Goal: Task Accomplishment & Management: Manage account settings

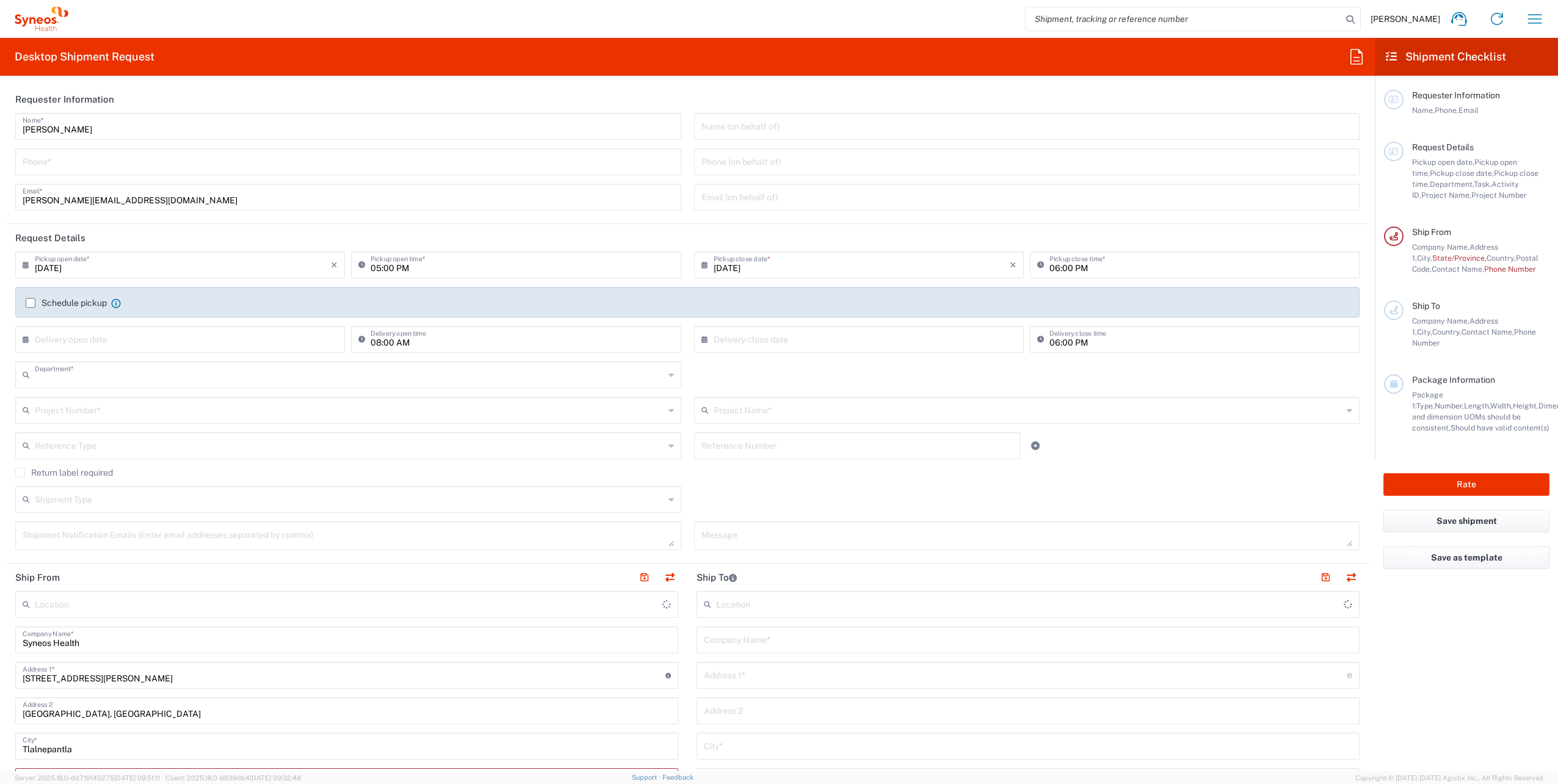
type input "8350"
type input "[GEOGRAPHIC_DATA]"
type input "INC Research Clin Svcs [GEOGRAPHIC_DATA]"
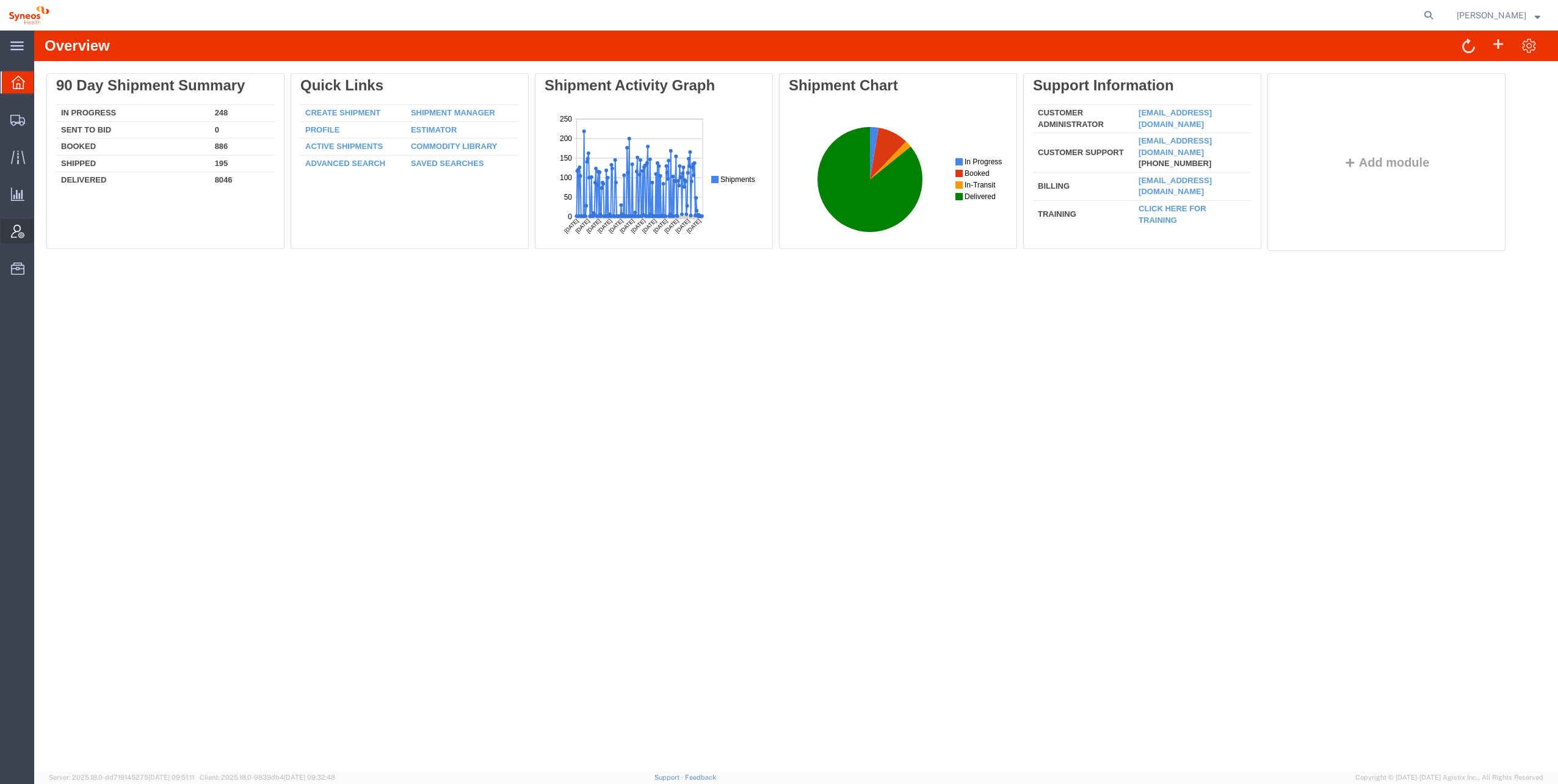
click at [42, 227] on span "Account Admin" at bounding box center [38, 231] width 9 height 24
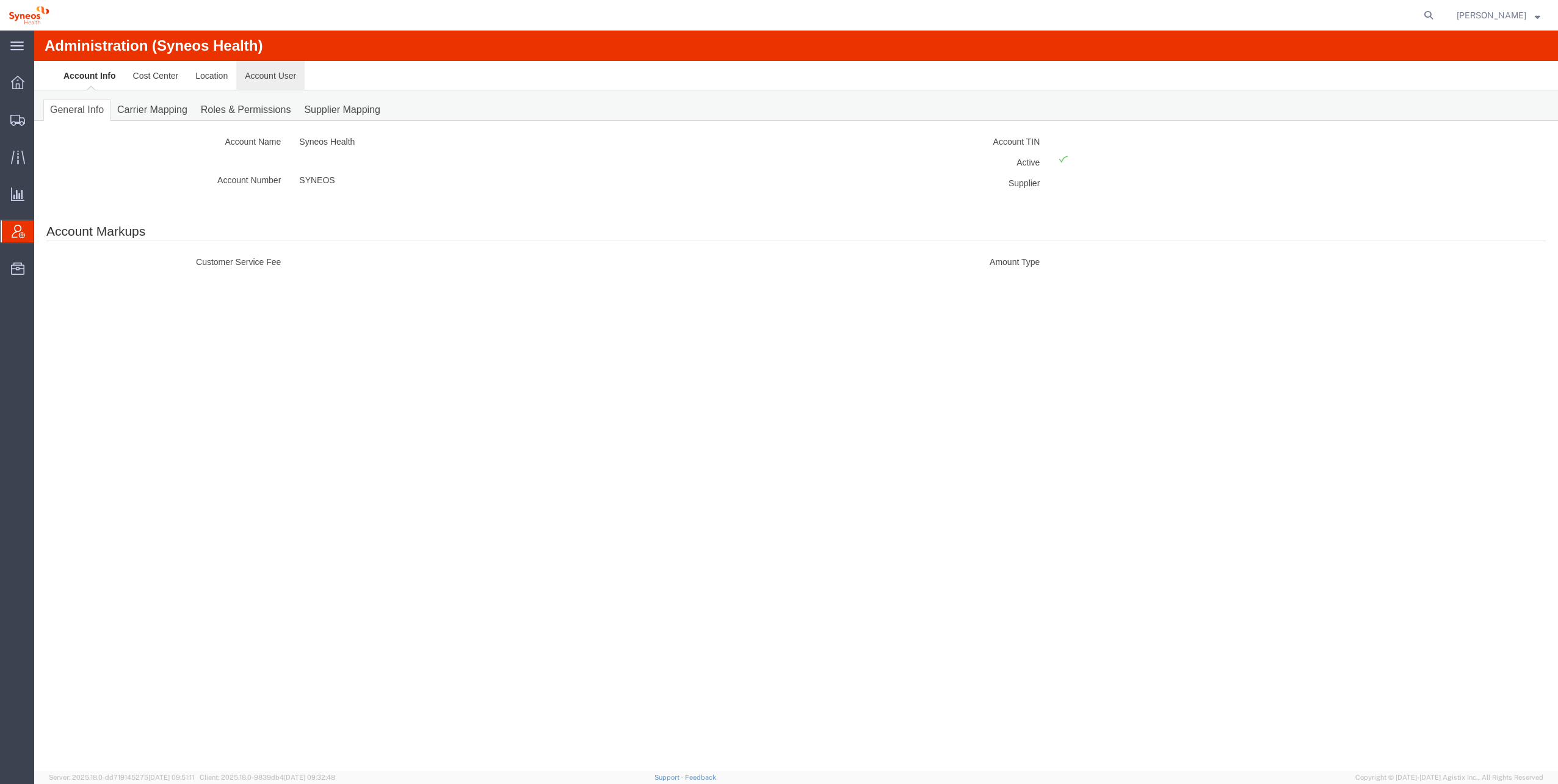
click at [273, 72] on link "Account User" at bounding box center [270, 75] width 68 height 29
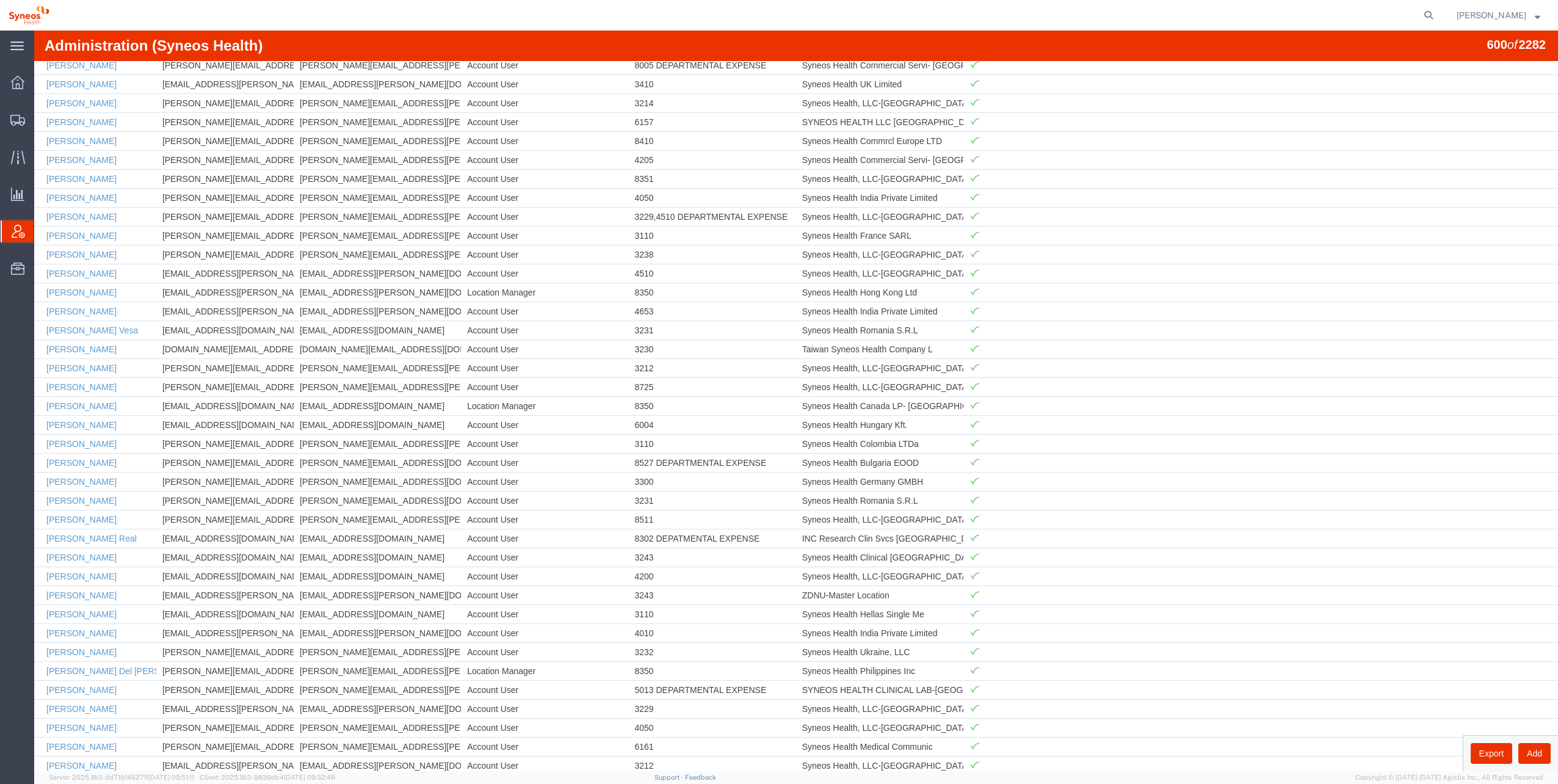
scroll to position [10659, 0]
click at [60, 584] on link "[PERSON_NAME]" at bounding box center [82, 589] width 70 height 9
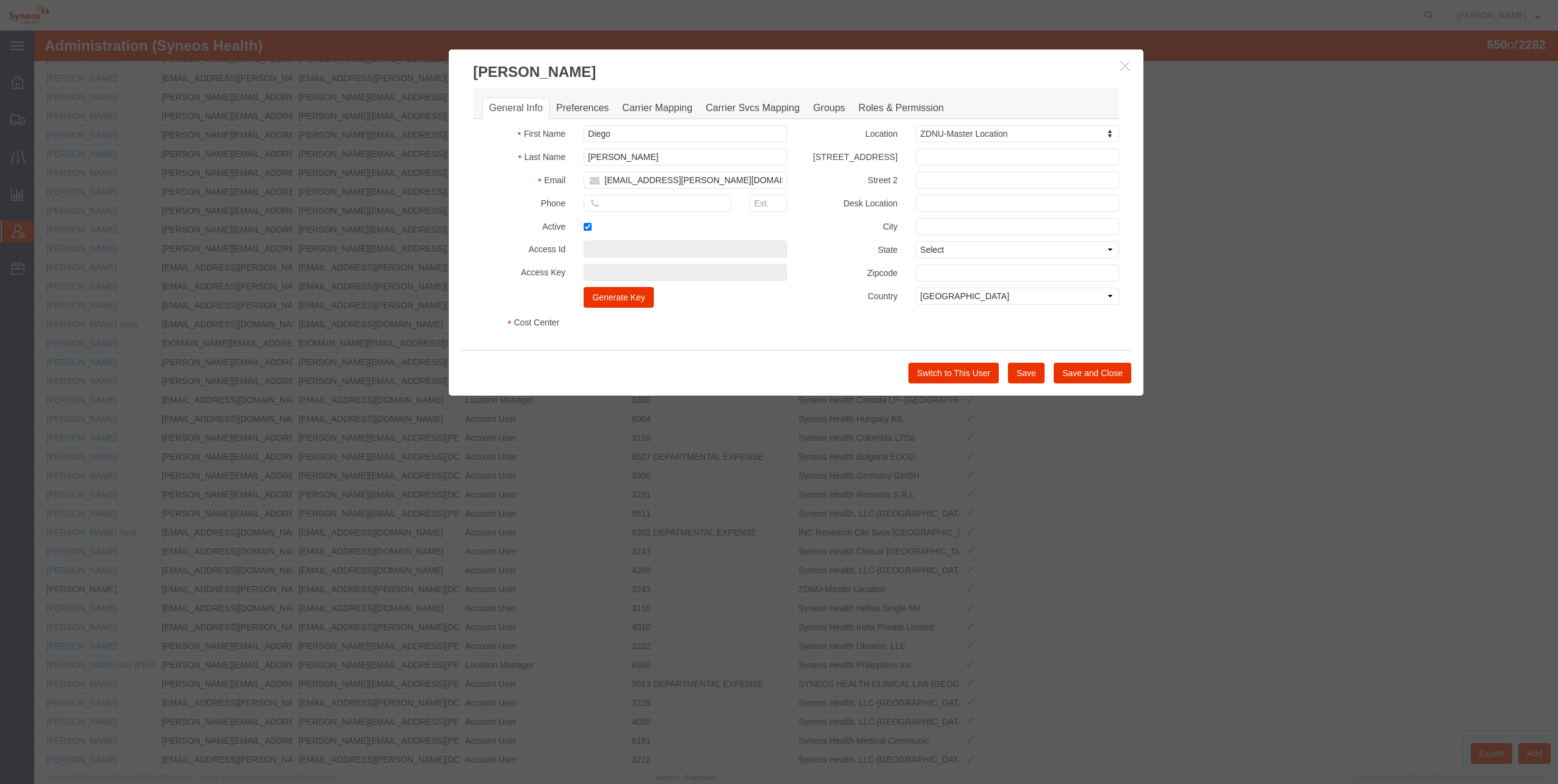
select select "DEPARTMENT"
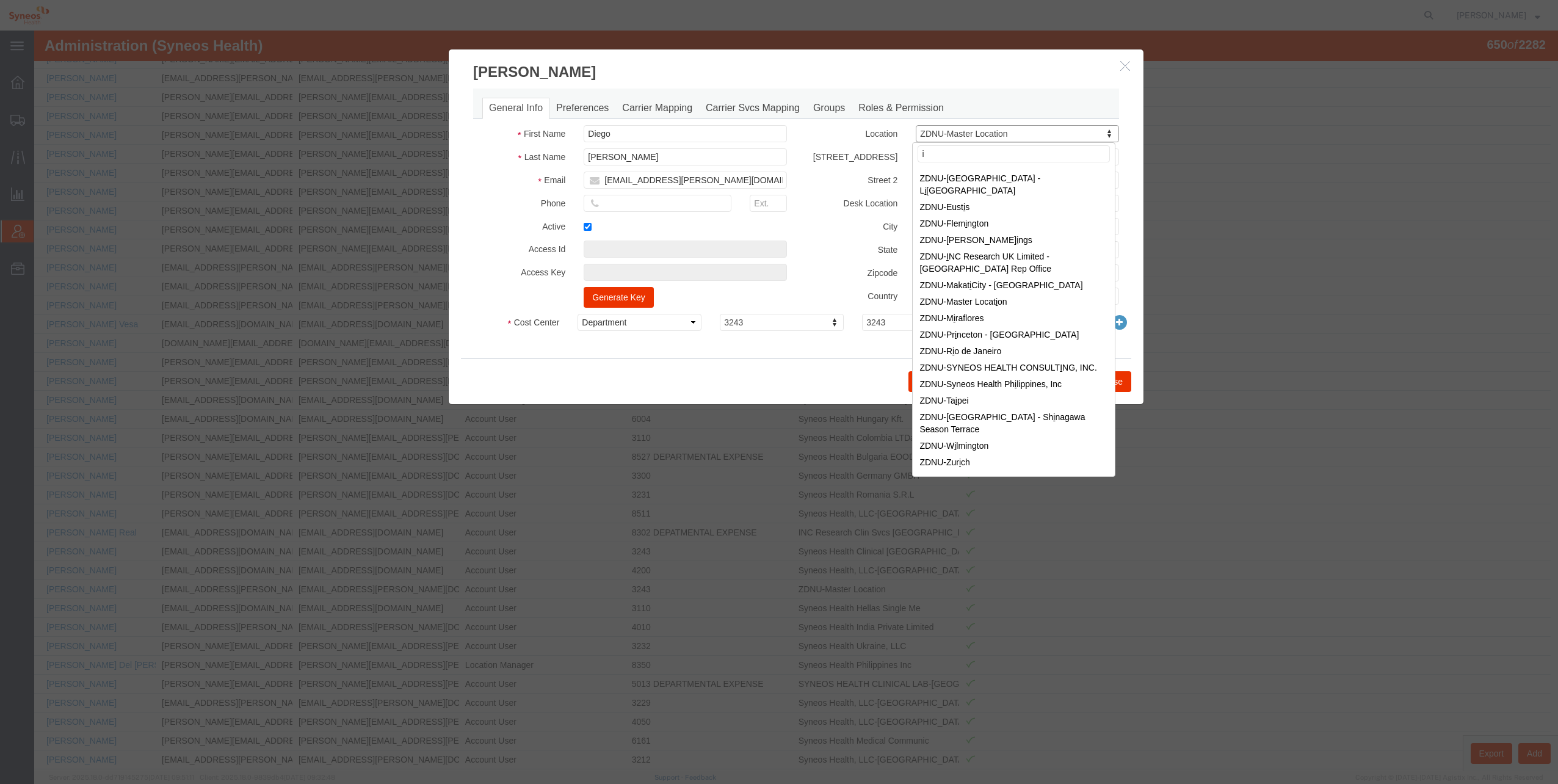
scroll to position [0, 0]
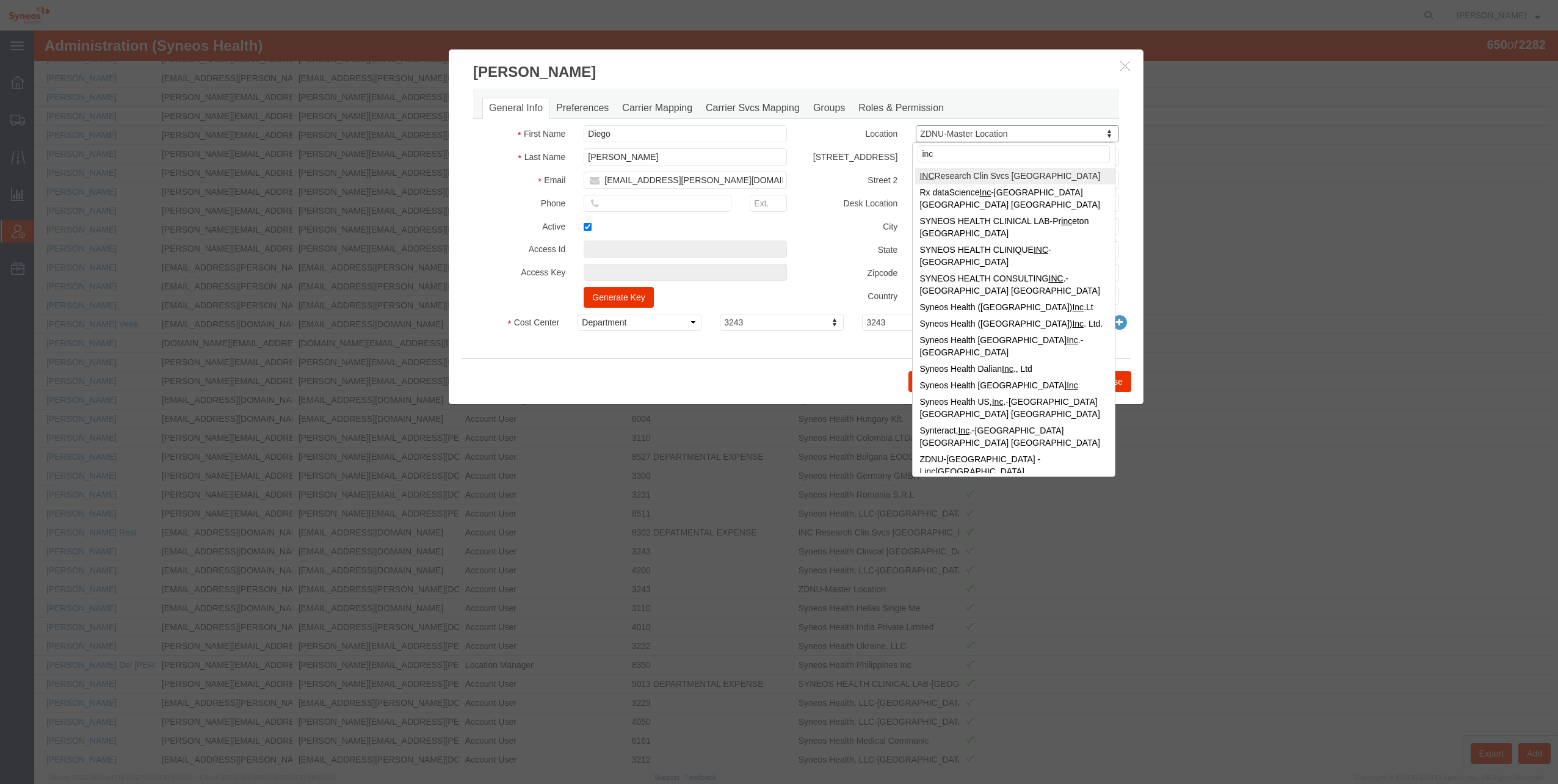
type input "inc"
select select "{"locationId":"48954","street1":"[STREET_ADDRESS][PERSON_NAME] [GEOGRAPHIC_DATA…"
type input "[STREET_ADDRESS][PERSON_NAME]"
type input "[GEOGRAPHIC_DATA], [GEOGRAPHIC_DATA]"
type input "Tlalnepantla"
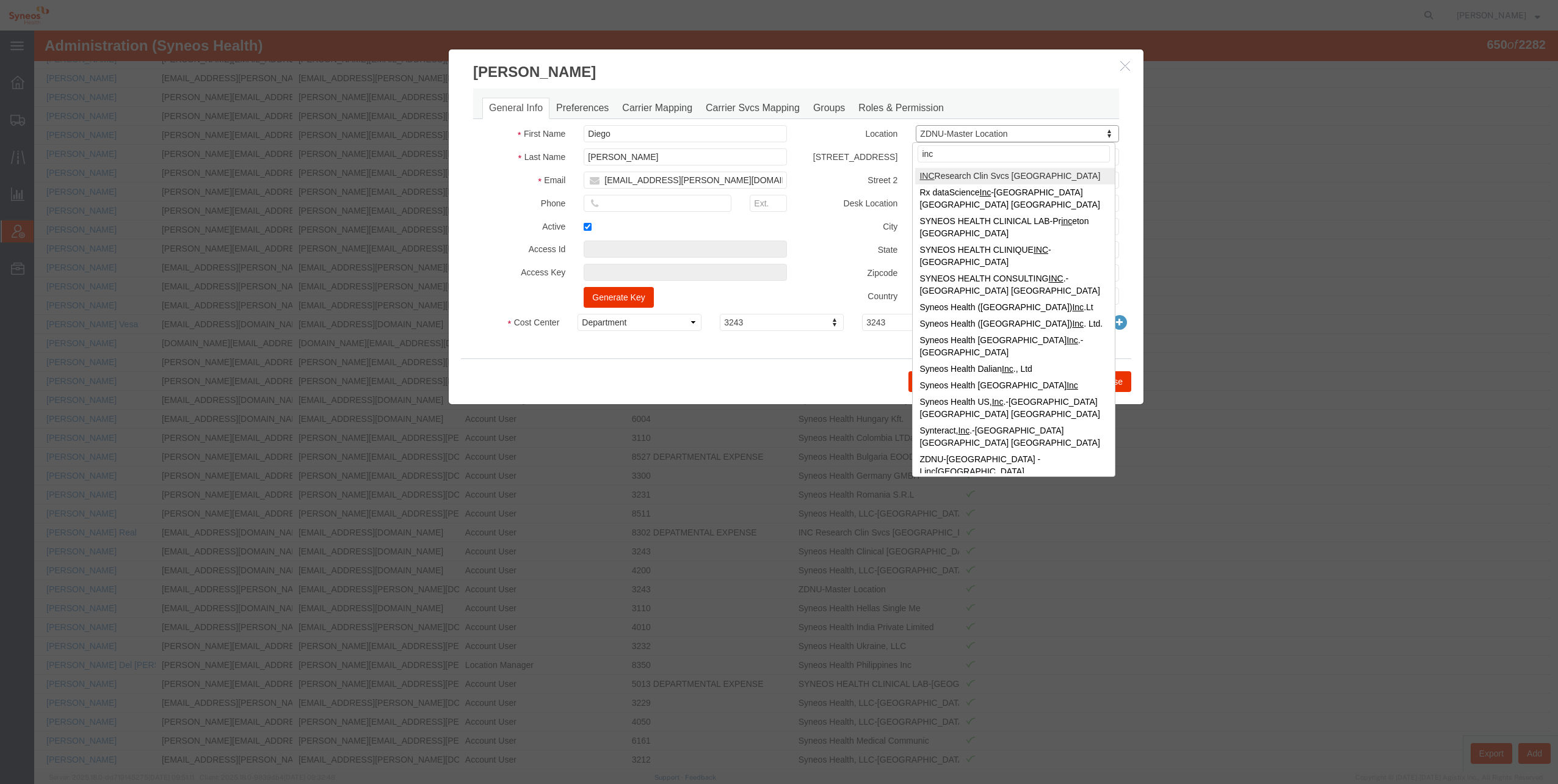
select select
type input "54060"
select select "MX"
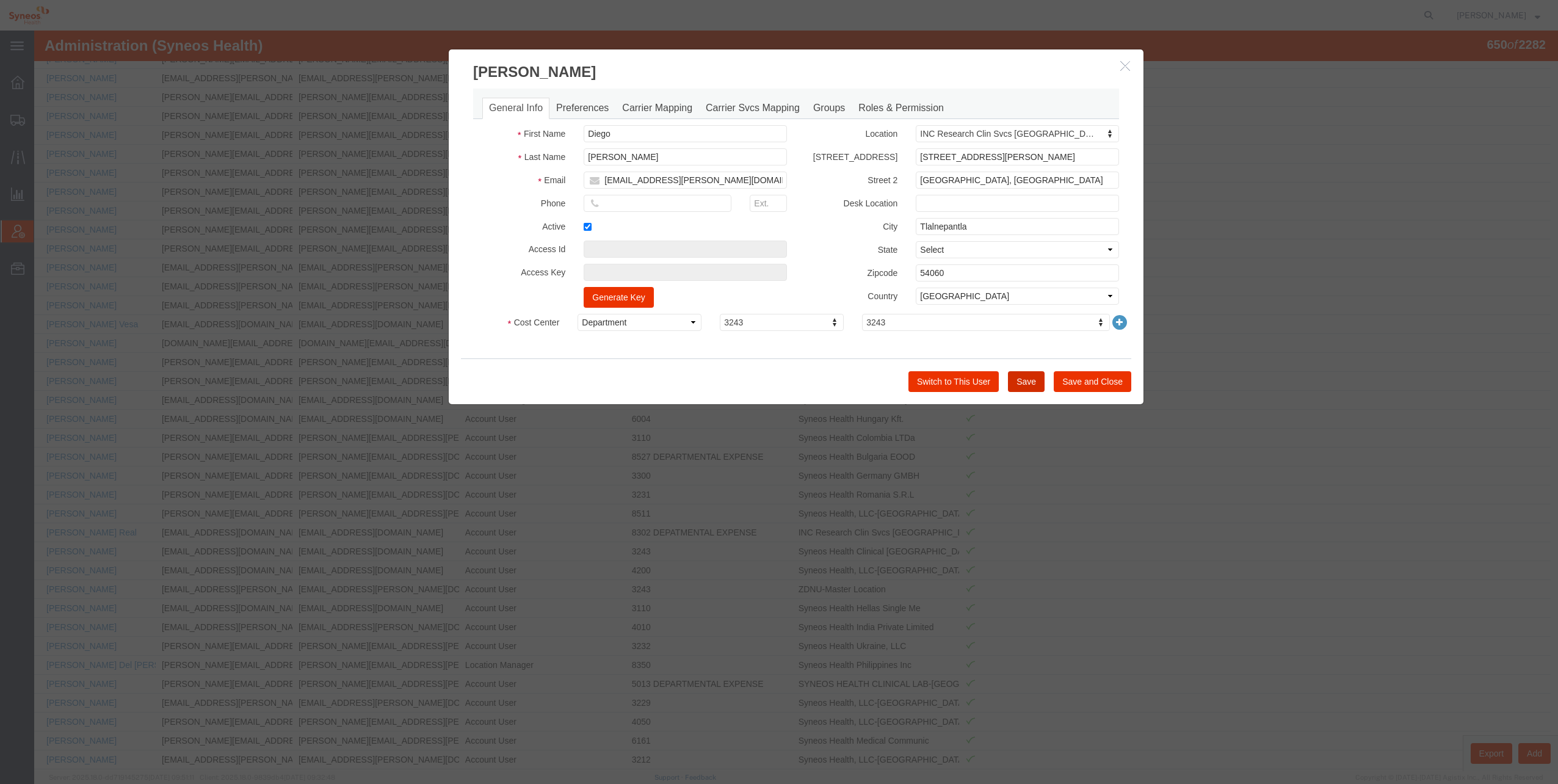
click at [1033, 384] on button "Save" at bounding box center [1026, 382] width 37 height 21
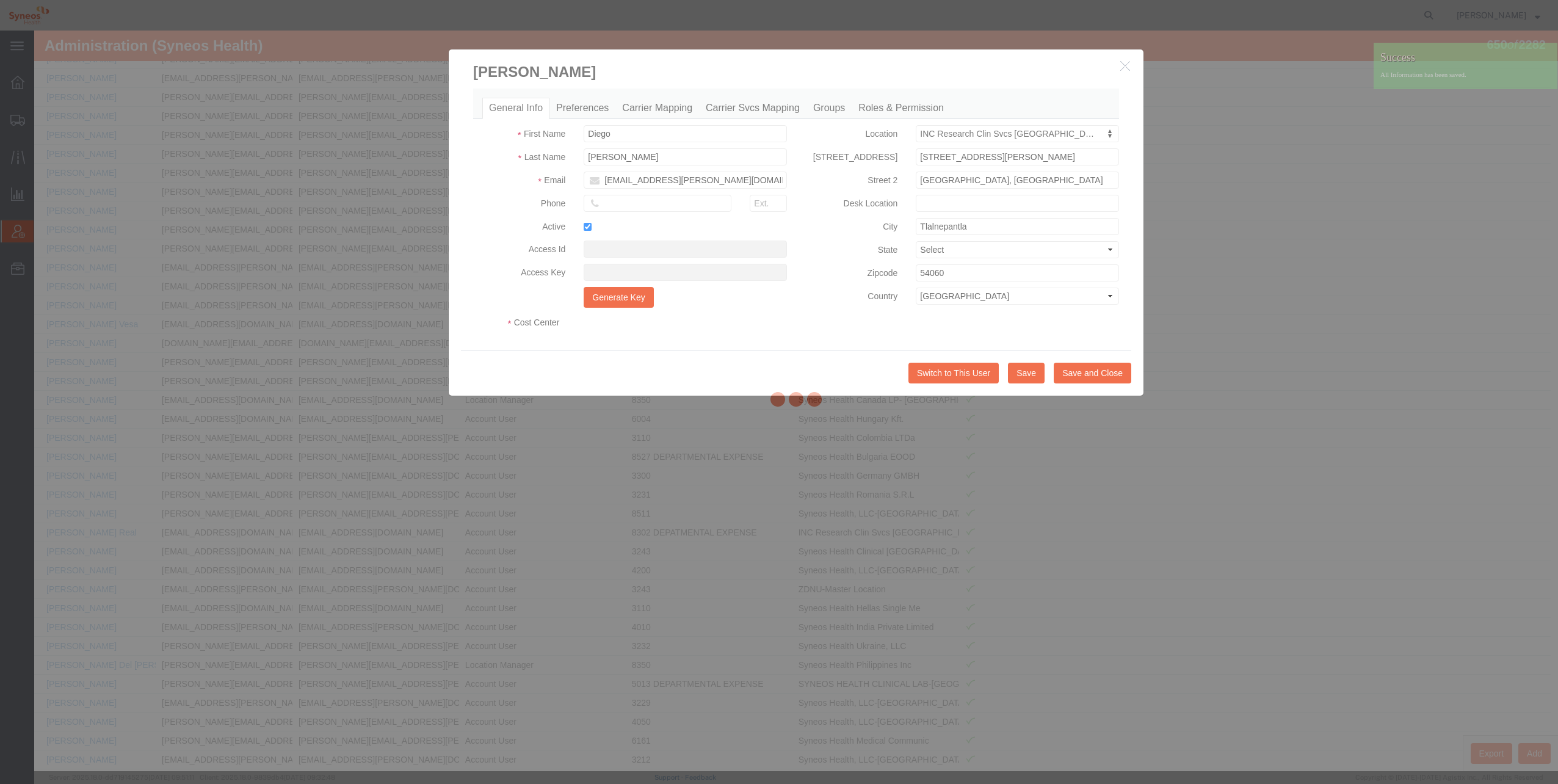
select select "DEPARTMENT"
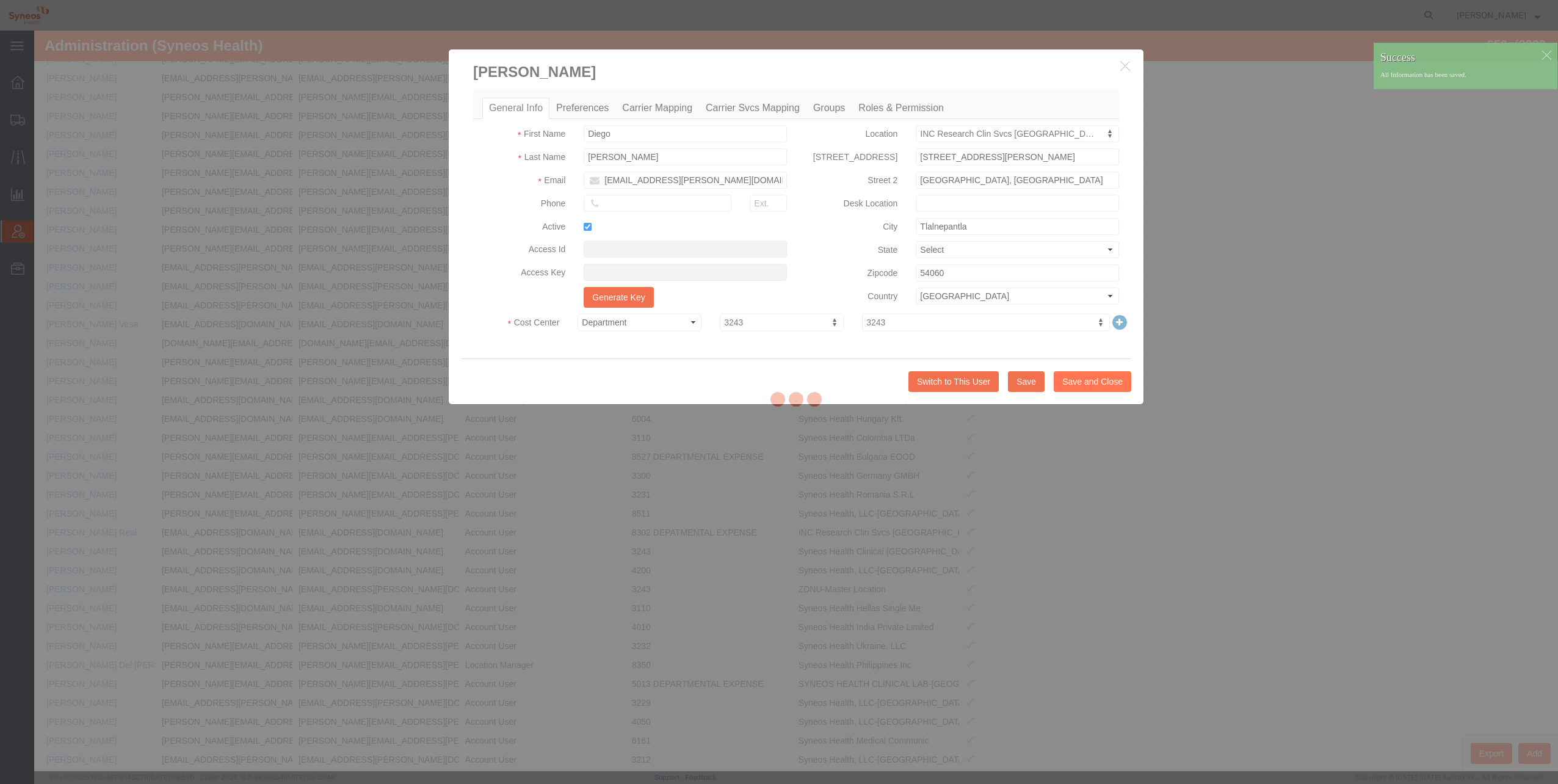
scroll to position [365, 0]
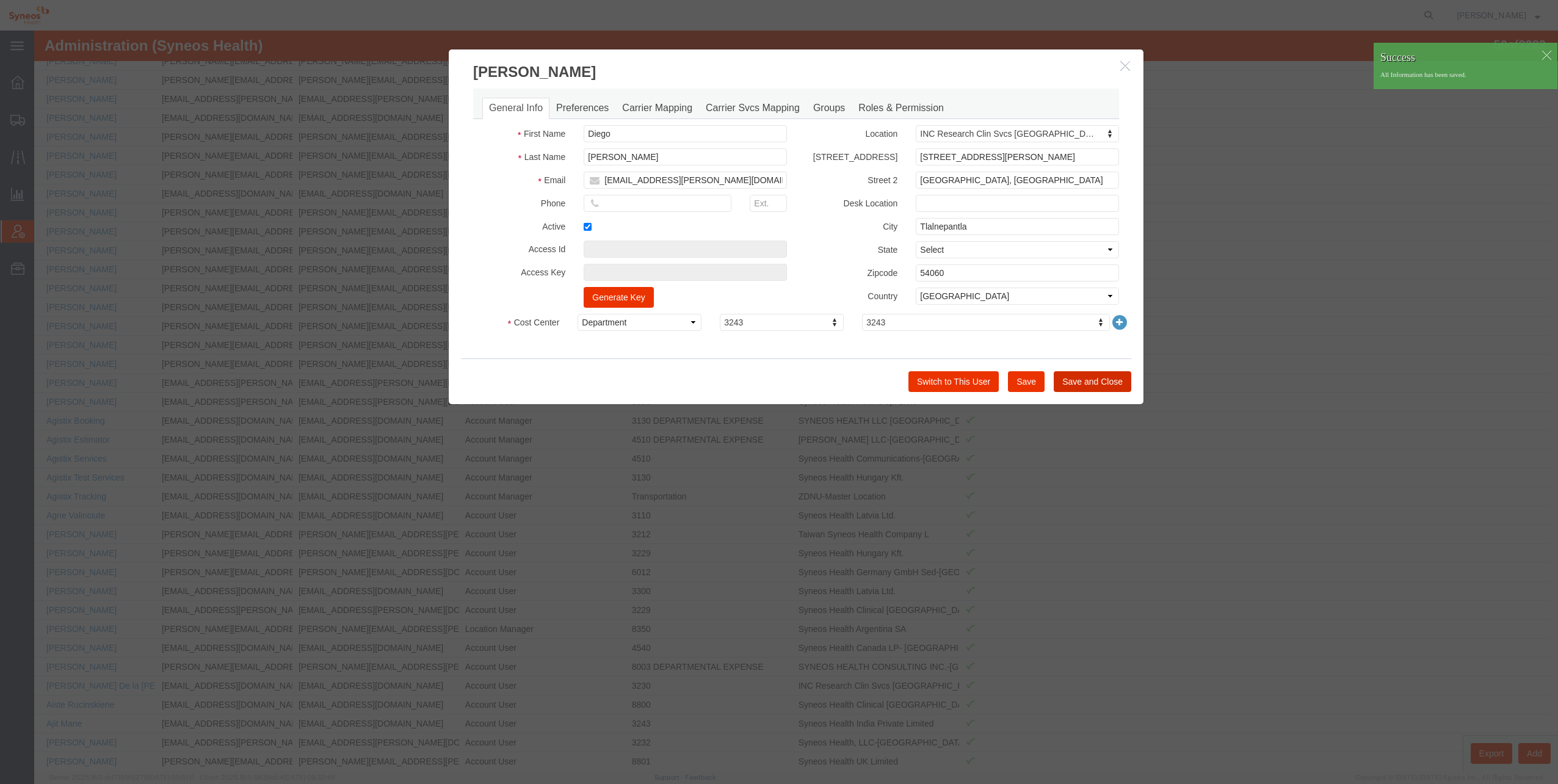
click at [1101, 386] on button "Save and Close" at bounding box center [1092, 382] width 78 height 21
